Goal: Information Seeking & Learning: Learn about a topic

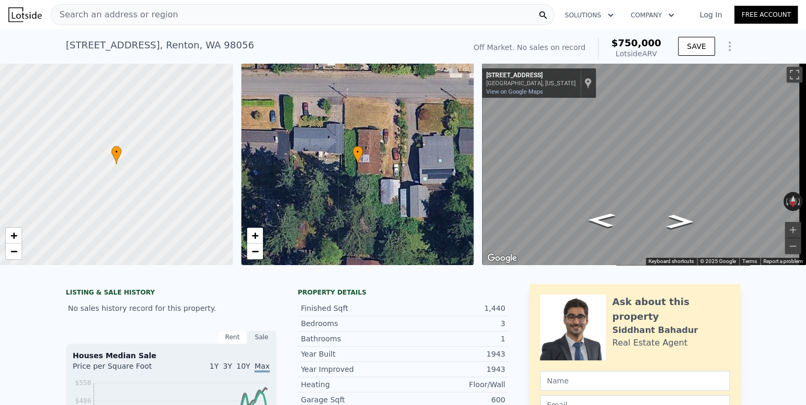
click at [208, 18] on div "Search an address or region" at bounding box center [302, 14] width 503 height 21
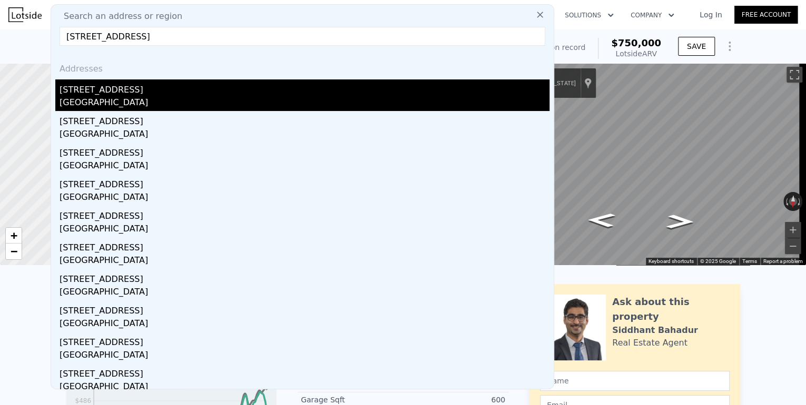
type input "[STREET_ADDRESS]"
click at [214, 103] on div "[GEOGRAPHIC_DATA]" at bounding box center [304, 103] width 490 height 15
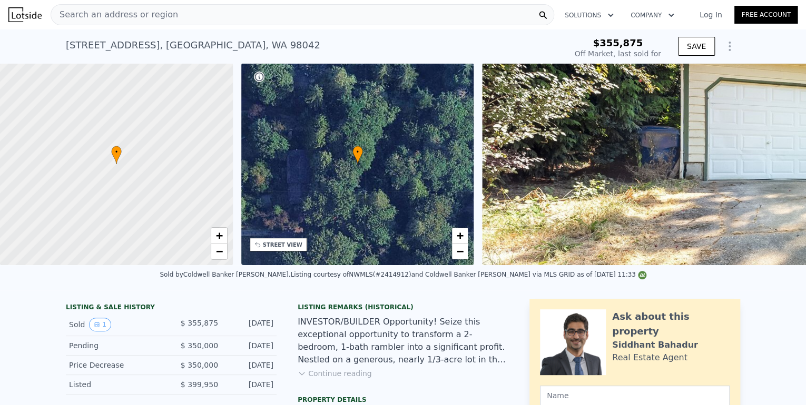
click at [267, 15] on div "Search an address or region" at bounding box center [302, 14] width 503 height 21
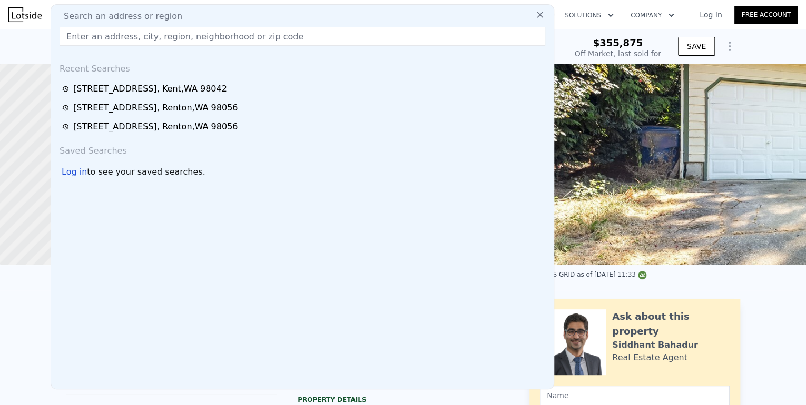
drag, startPoint x: 267, startPoint y: 15, endPoint x: 261, endPoint y: 11, distance: 7.3
drag, startPoint x: 261, startPoint y: 11, endPoint x: 242, endPoint y: 42, distance: 36.4
click at [242, 42] on input "text" at bounding box center [301, 36] width 485 height 19
paste input "[STREET_ADDRESS]"
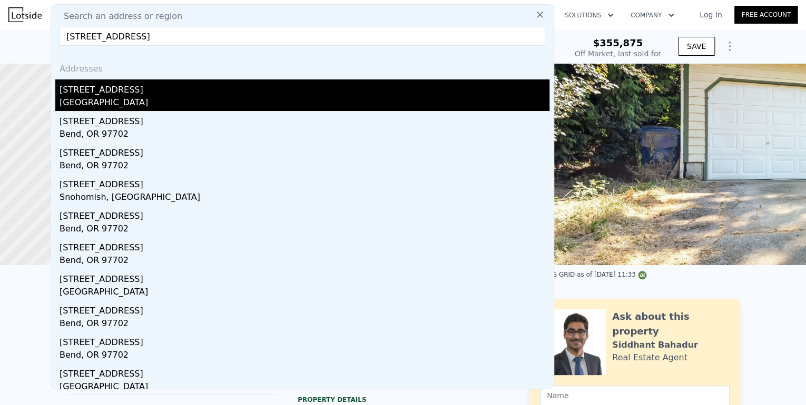
type input "[STREET_ADDRESS]"
click at [190, 100] on div "[GEOGRAPHIC_DATA]" at bounding box center [304, 103] width 490 height 15
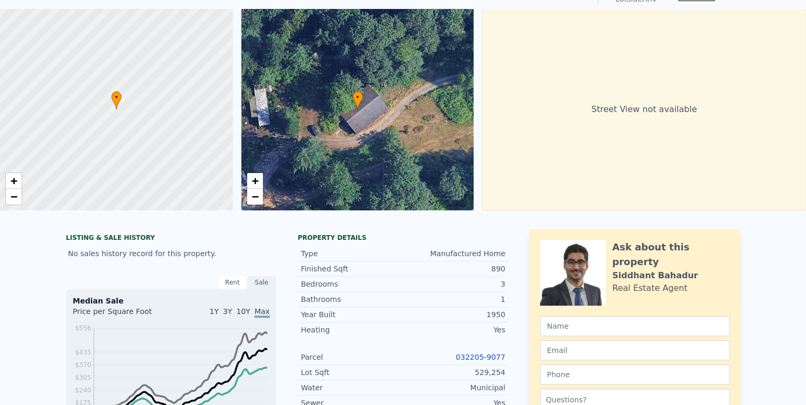
scroll to position [4, 0]
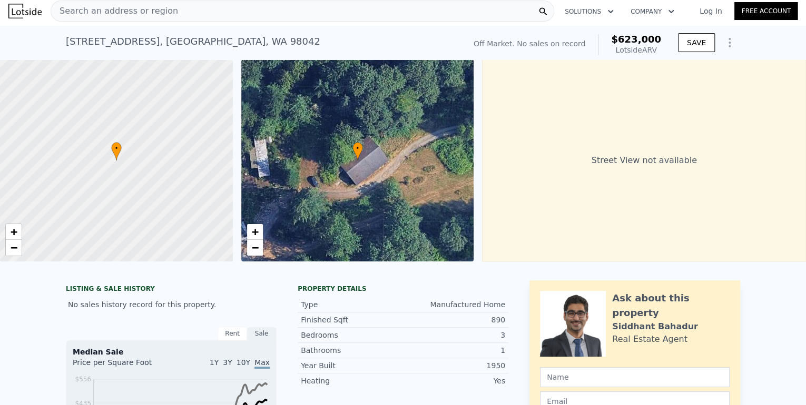
click at [263, 17] on div "Search an address or region" at bounding box center [302, 11] width 503 height 21
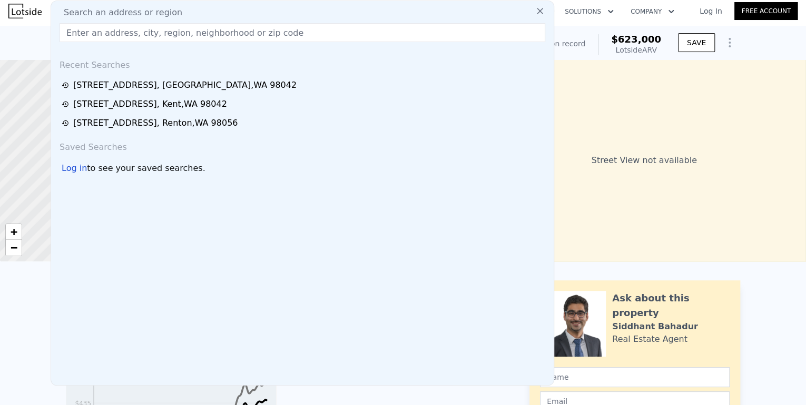
drag, startPoint x: 267, startPoint y: 13, endPoint x: 257, endPoint y: 34, distance: 23.3
click at [257, 34] on input "text" at bounding box center [301, 32] width 485 height 19
paste input "[STREET_ADDRESS]"
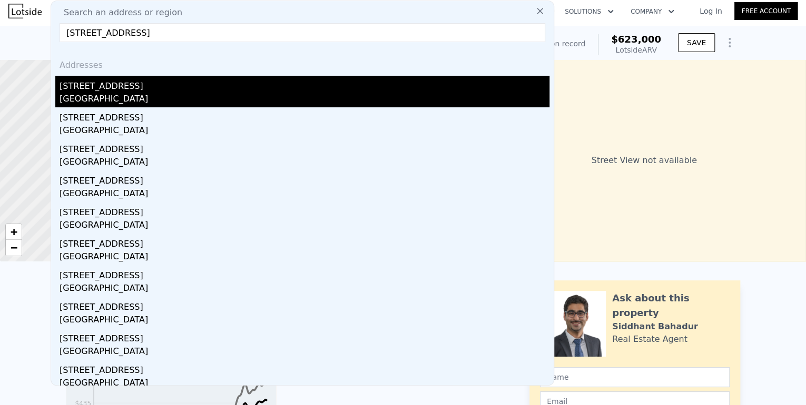
type input "[STREET_ADDRESS]"
click at [147, 97] on div "[GEOGRAPHIC_DATA]" at bounding box center [304, 100] width 490 height 15
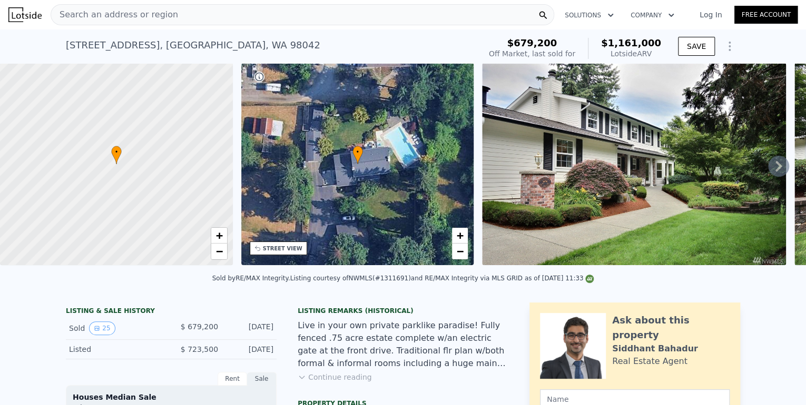
click at [273, 17] on div "Search an address or region" at bounding box center [302, 14] width 503 height 21
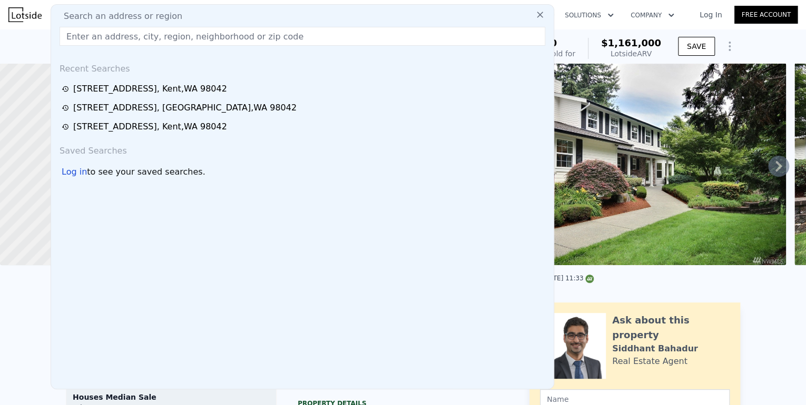
drag, startPoint x: 274, startPoint y: 13, endPoint x: 266, endPoint y: 31, distance: 18.9
click at [266, 31] on input "text" at bounding box center [301, 36] width 485 height 19
paste input "[STREET_ADDRESS]"
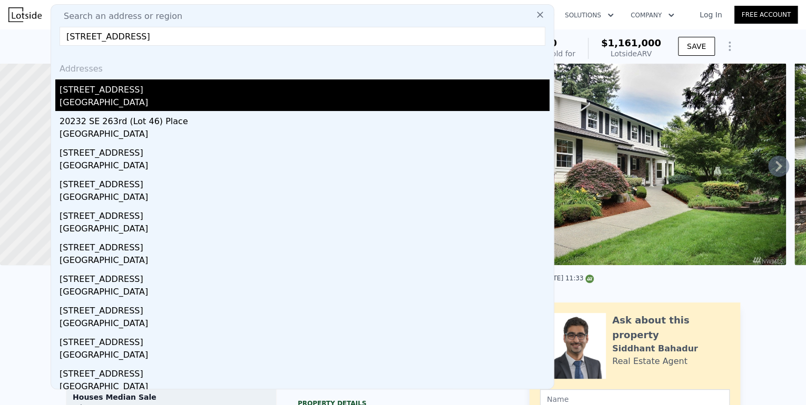
type input "[STREET_ADDRESS]"
click at [194, 90] on div "[STREET_ADDRESS]" at bounding box center [304, 88] width 490 height 17
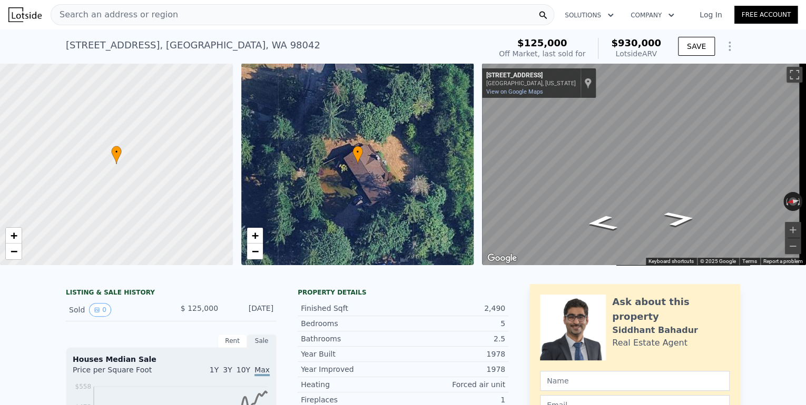
click at [299, 15] on div "Search an address or region" at bounding box center [302, 14] width 503 height 21
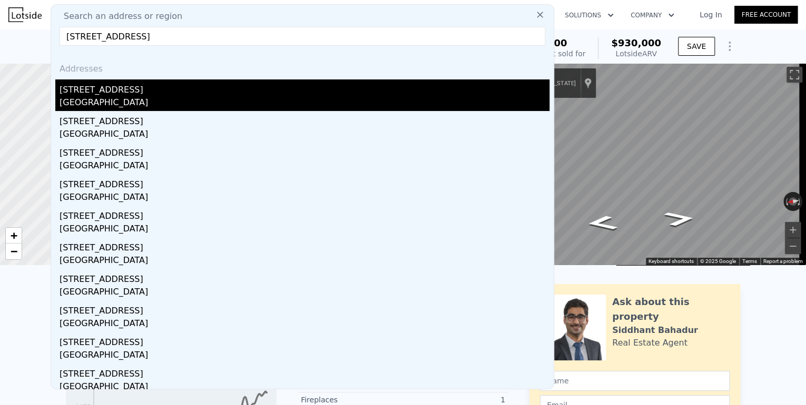
type input "[STREET_ADDRESS]"
click at [267, 98] on div "[GEOGRAPHIC_DATA]" at bounding box center [304, 103] width 490 height 15
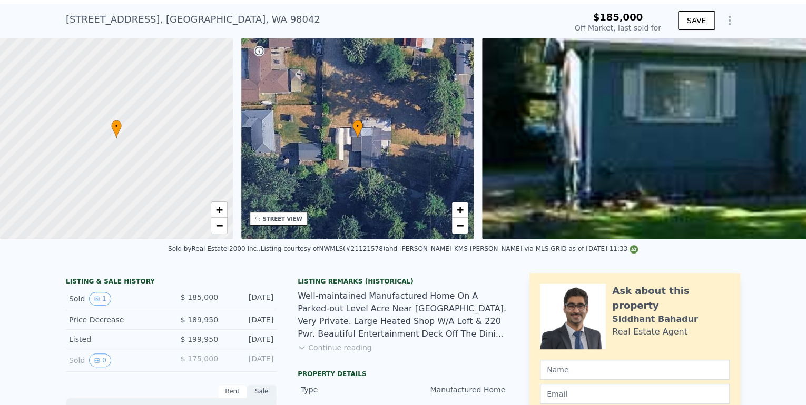
scroll to position [4, 0]
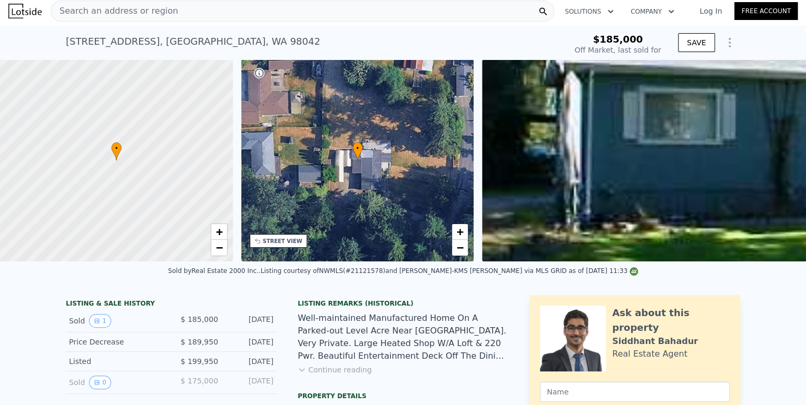
type input "$ 681,000"
type input "$ 430,550"
click at [200, 10] on div "Search an address or region" at bounding box center [302, 11] width 503 height 21
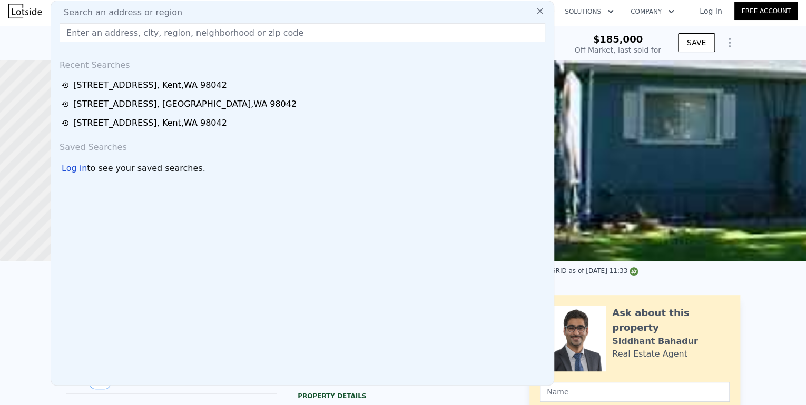
drag, startPoint x: 200, startPoint y: 10, endPoint x: 176, endPoint y: 27, distance: 29.4
click at [176, 27] on input "text" at bounding box center [301, 32] width 485 height 19
paste input "[STREET_ADDRESS]"
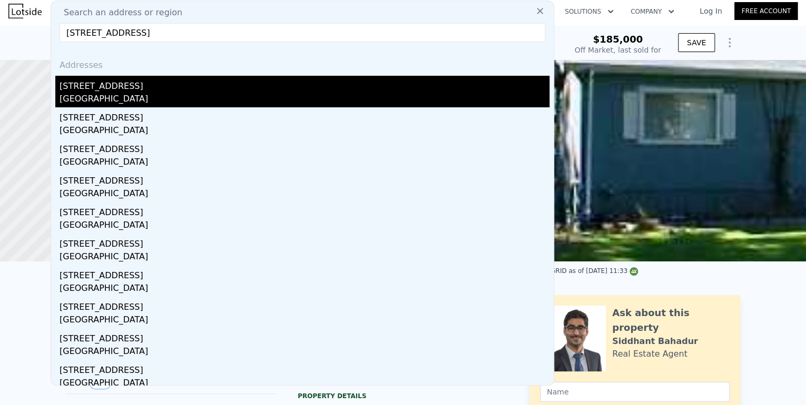
type input "[STREET_ADDRESS]"
click at [154, 88] on div "[STREET_ADDRESS]" at bounding box center [304, 84] width 490 height 17
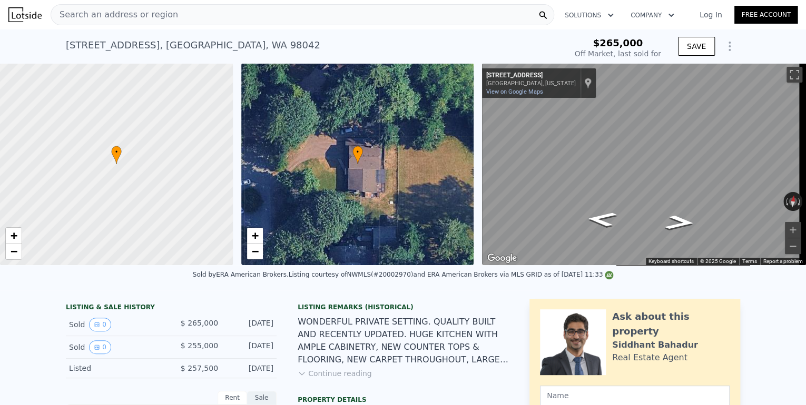
click at [187, 20] on div "Search an address or region" at bounding box center [302, 14] width 503 height 21
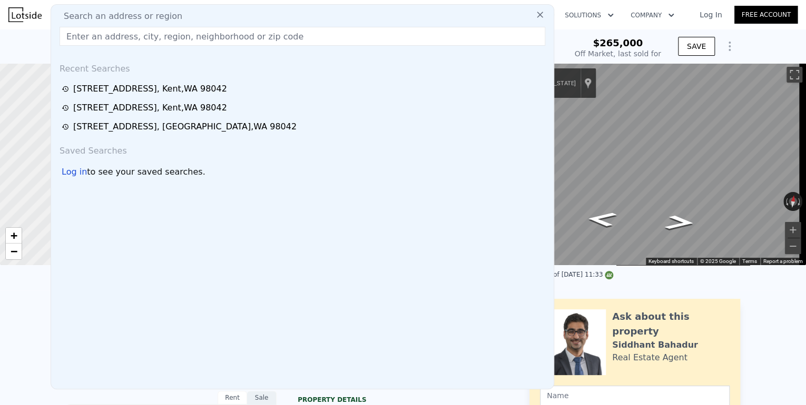
type input "$ 942,000"
type input "$ 596,115"
drag, startPoint x: 186, startPoint y: 21, endPoint x: 141, endPoint y: 39, distance: 48.4
paste input "[STREET_ADDRESS]"
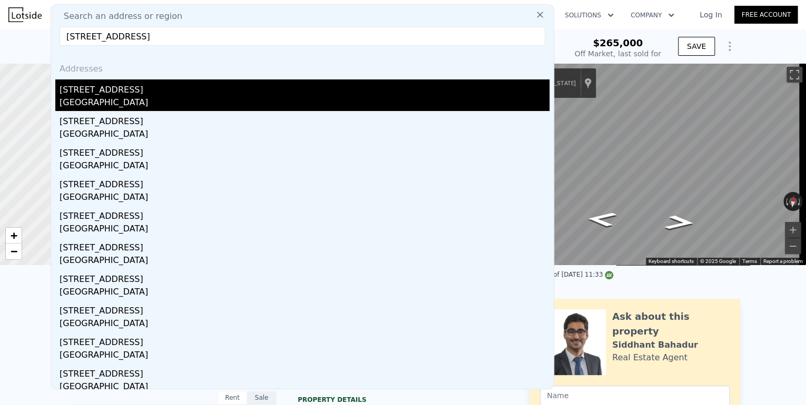
type input "[STREET_ADDRESS]"
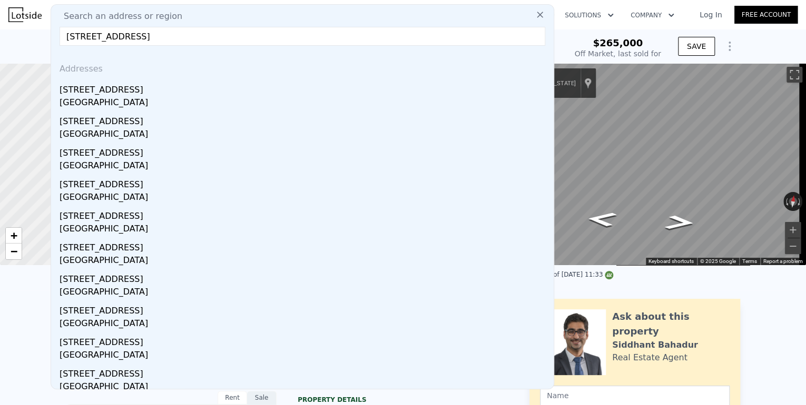
drag, startPoint x: 168, startPoint y: 94, endPoint x: 244, endPoint y: 13, distance: 111.0
click at [168, 94] on div "[STREET_ADDRESS]" at bounding box center [304, 88] width 490 height 17
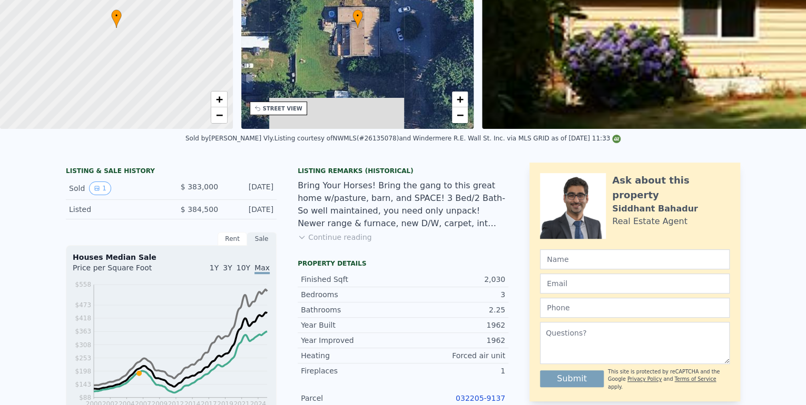
scroll to position [4, 0]
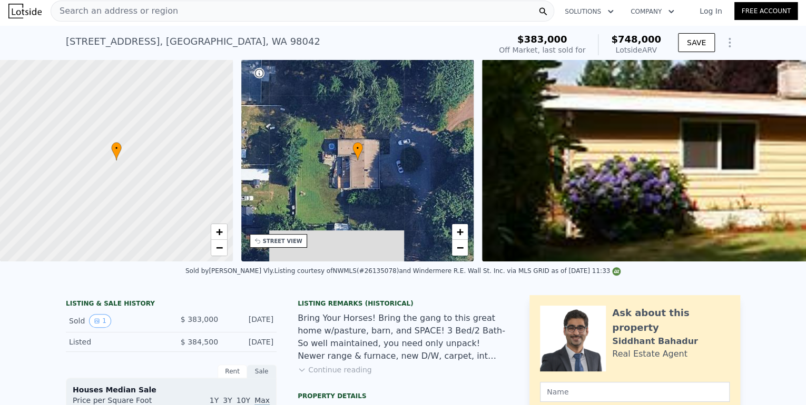
click at [225, 13] on div "Search an address or region" at bounding box center [302, 11] width 503 height 21
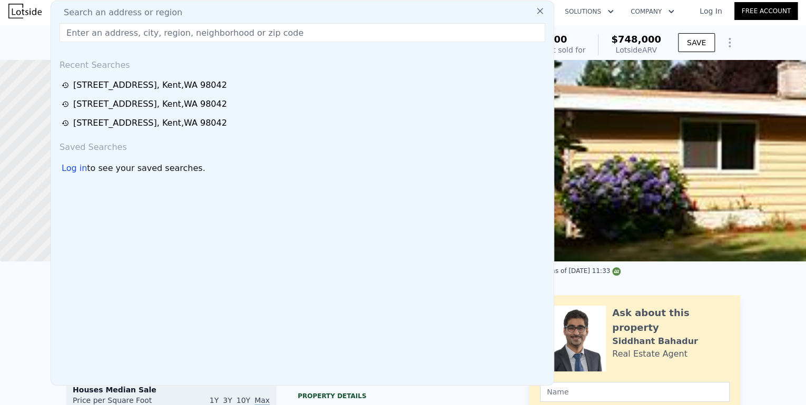
drag, startPoint x: 225, startPoint y: 13, endPoint x: 223, endPoint y: 32, distance: 19.1
click at [223, 32] on input "text" at bounding box center [301, 32] width 485 height 19
paste input "[STREET_ADDRESS]"
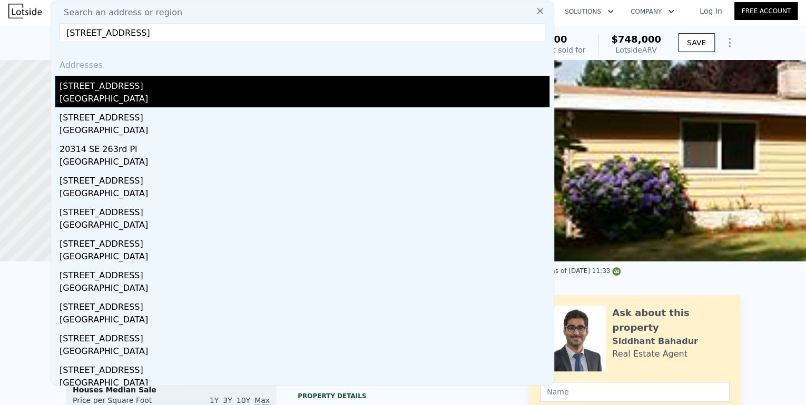
type input "[STREET_ADDRESS]"
click at [123, 87] on div "[STREET_ADDRESS]" at bounding box center [304, 84] width 490 height 17
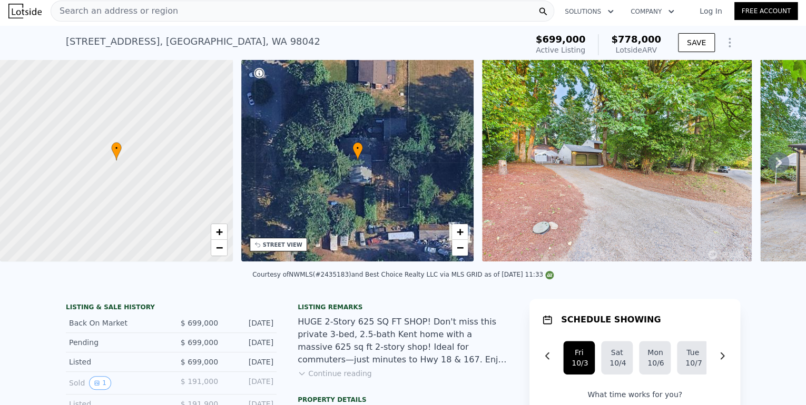
click at [773, 160] on icon at bounding box center [778, 162] width 21 height 21
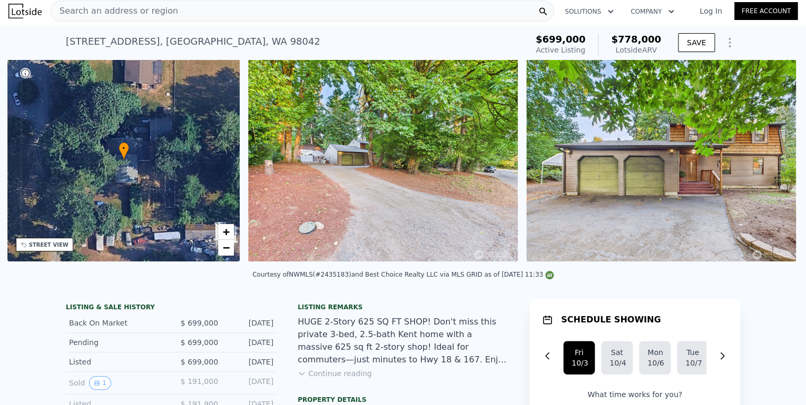
scroll to position [0, 245]
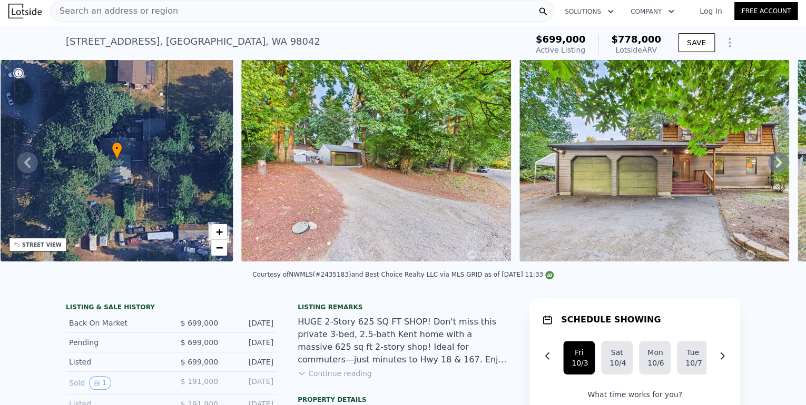
click at [775, 165] on icon at bounding box center [778, 162] width 6 height 11
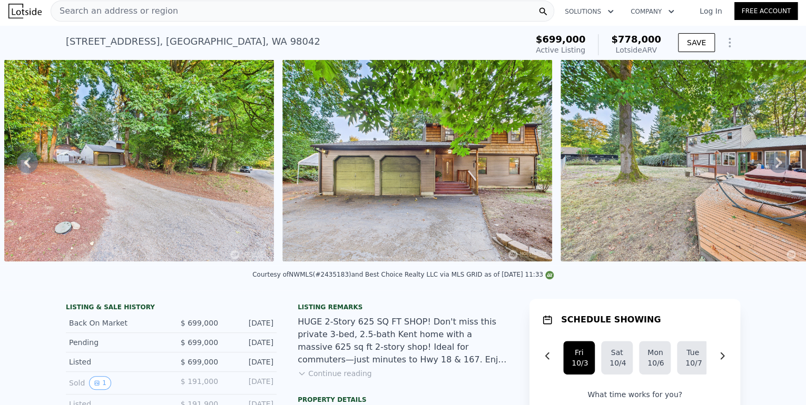
click at [775, 165] on icon at bounding box center [778, 162] width 6 height 11
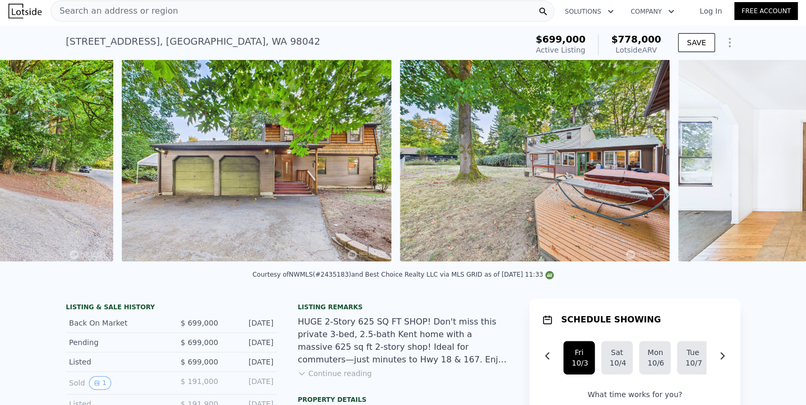
scroll to position [0, 760]
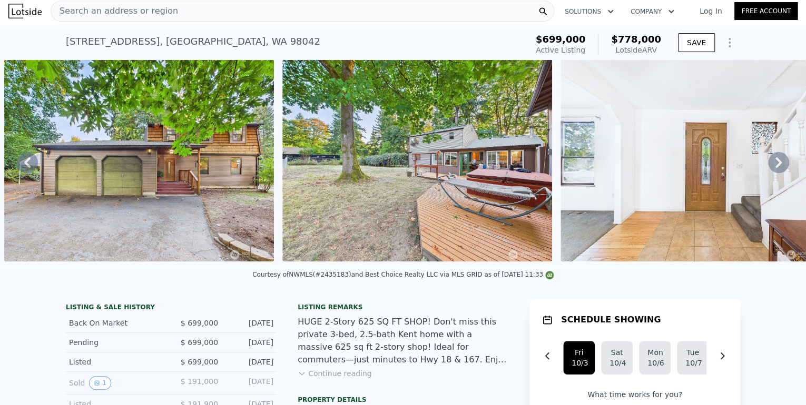
click at [769, 166] on icon at bounding box center [778, 162] width 21 height 21
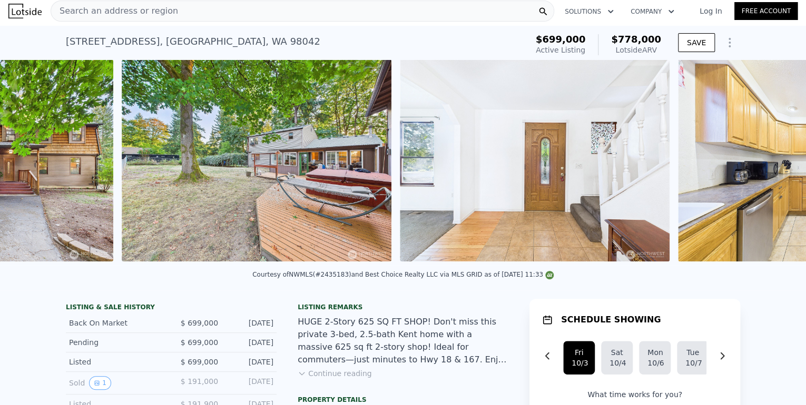
scroll to position [0, 1038]
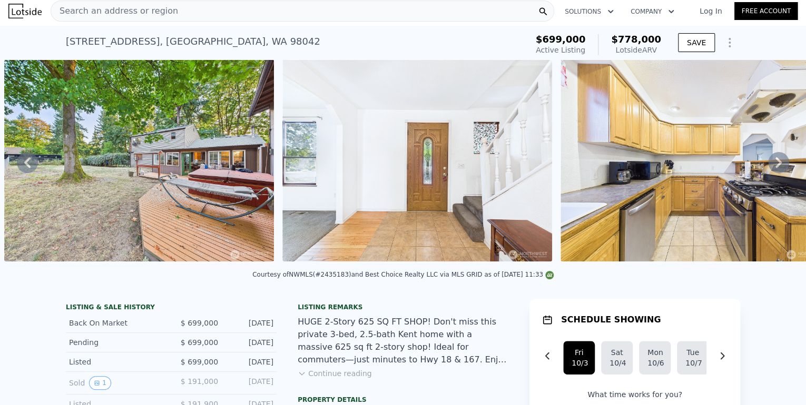
click at [768, 165] on icon at bounding box center [778, 162] width 21 height 21
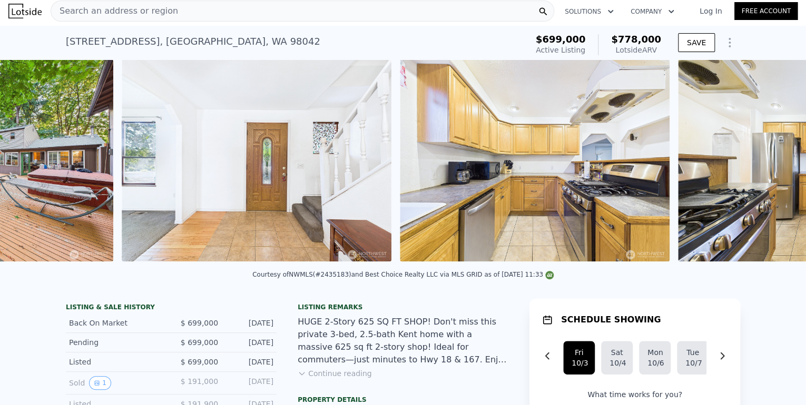
scroll to position [0, 1316]
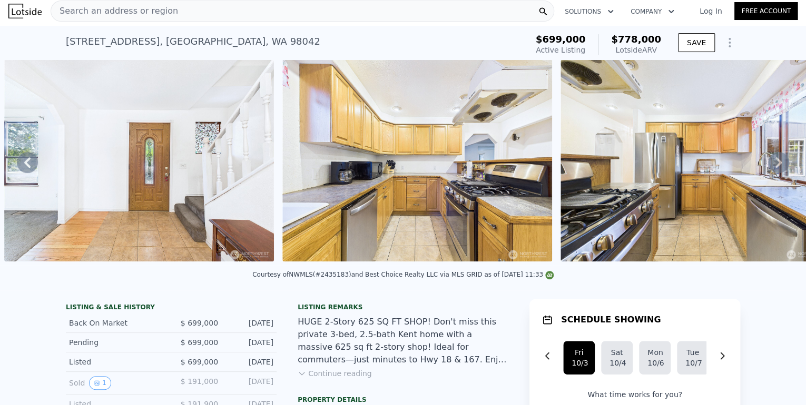
click at [768, 161] on icon at bounding box center [778, 162] width 21 height 21
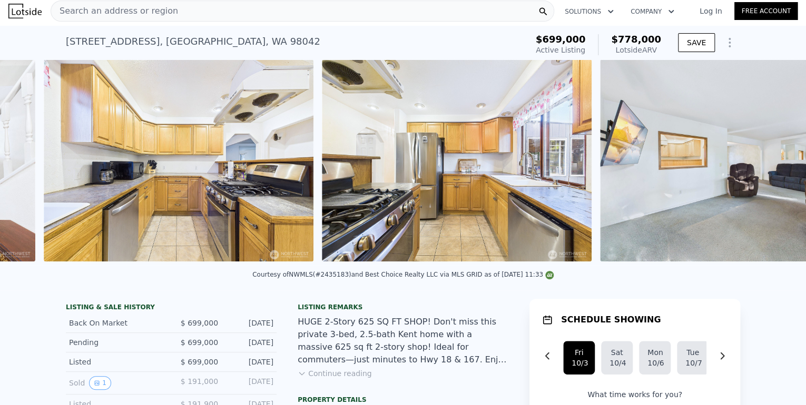
scroll to position [0, 1594]
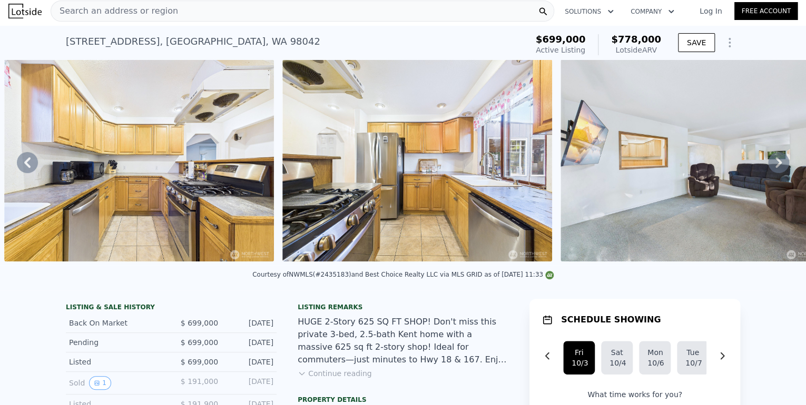
click at [768, 160] on icon at bounding box center [778, 162] width 21 height 21
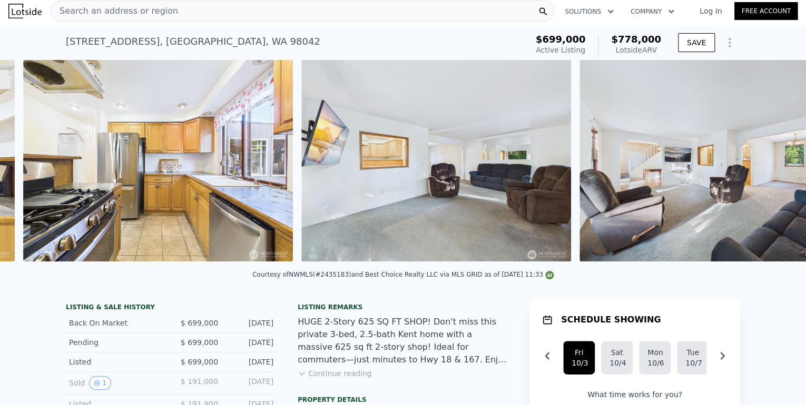
scroll to position [0, 1872]
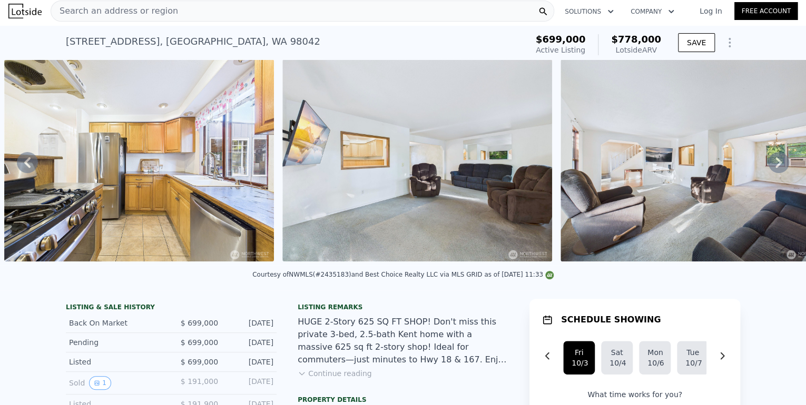
click at [761, 157] on img at bounding box center [695, 160] width 270 height 202
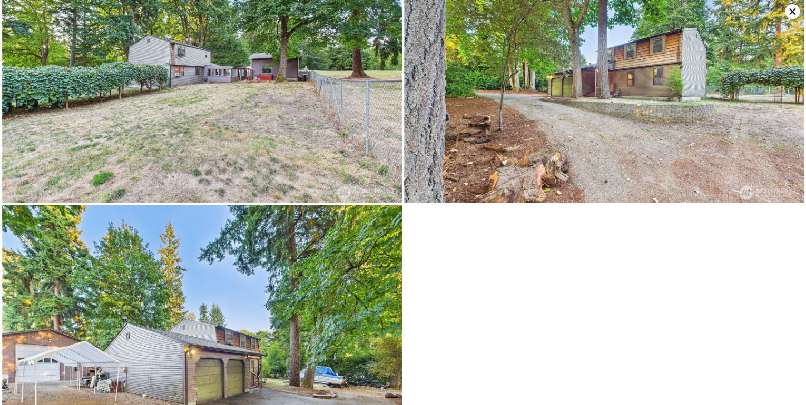
scroll to position [3784, 0]
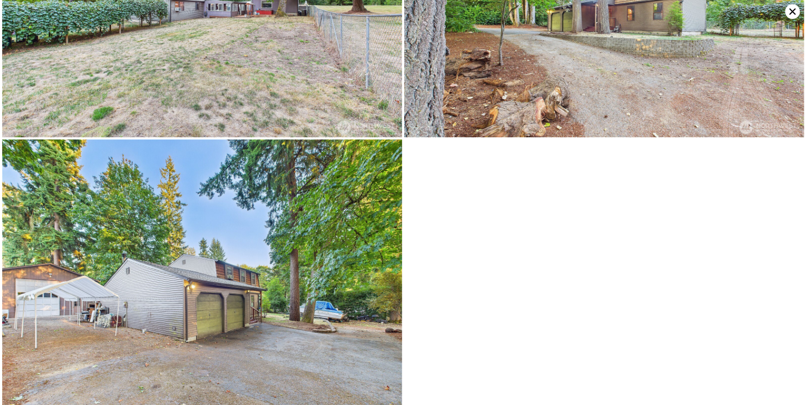
click at [791, 10] on icon at bounding box center [791, 11] width 15 height 15
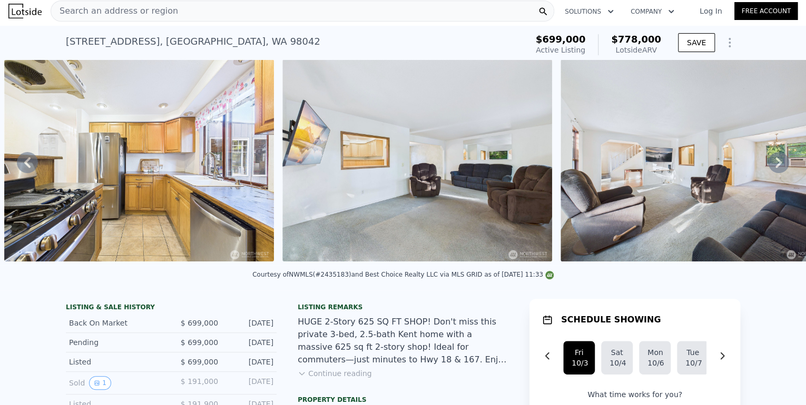
click at [220, 1] on div "Search an address or region" at bounding box center [302, 11] width 503 height 21
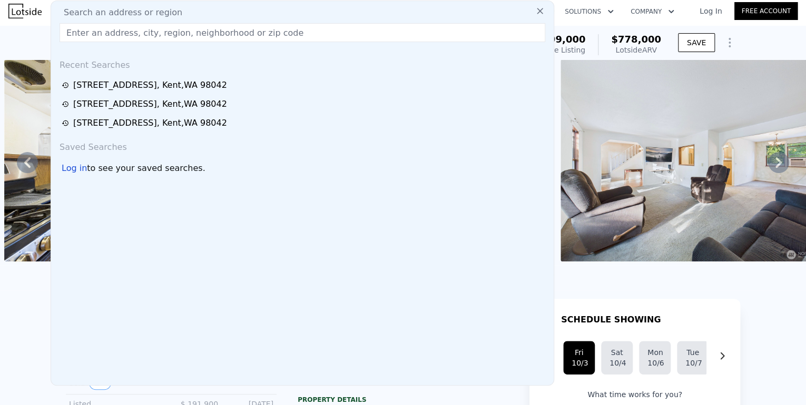
drag, startPoint x: 217, startPoint y: 3, endPoint x: 185, endPoint y: 31, distance: 42.5
click at [185, 31] on input "text" at bounding box center [301, 32] width 485 height 19
paste input "[STREET_ADDRESS]"
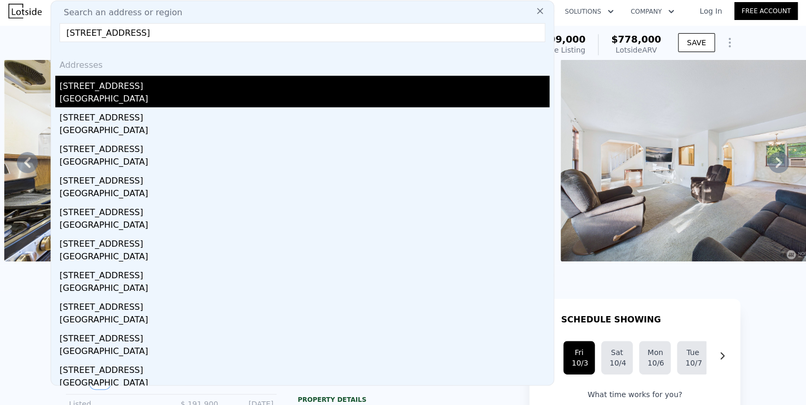
type input "[STREET_ADDRESS]"
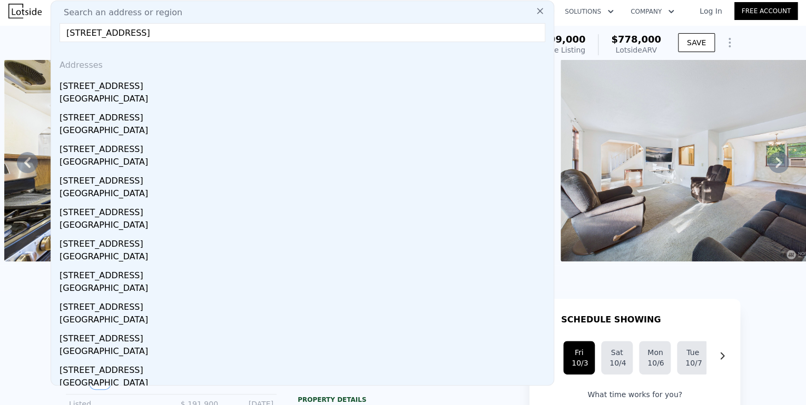
drag, startPoint x: 152, startPoint y: 84, endPoint x: 156, endPoint y: 89, distance: 6.3
click at [152, 84] on div "[STREET_ADDRESS]" at bounding box center [304, 84] width 490 height 17
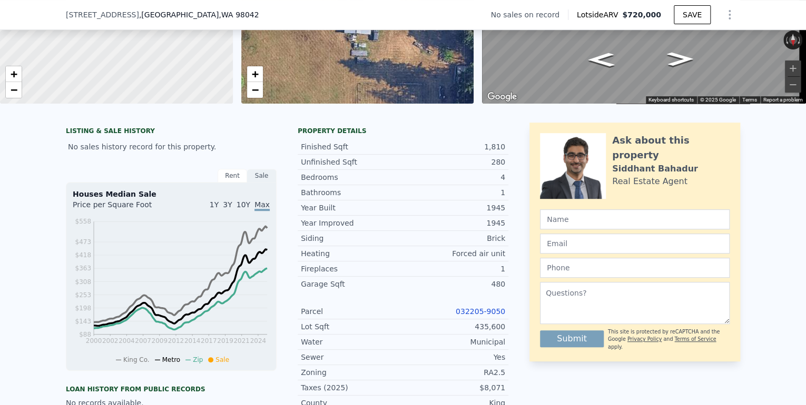
scroll to position [140, 0]
